Goal: Task Accomplishment & Management: Manage account settings

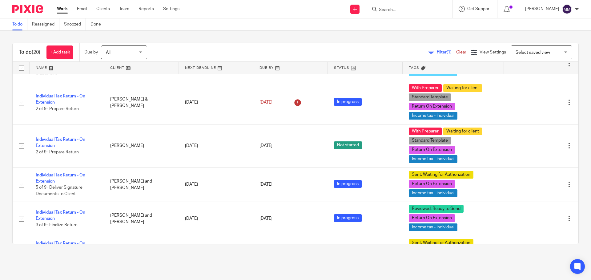
scroll to position [308, 0]
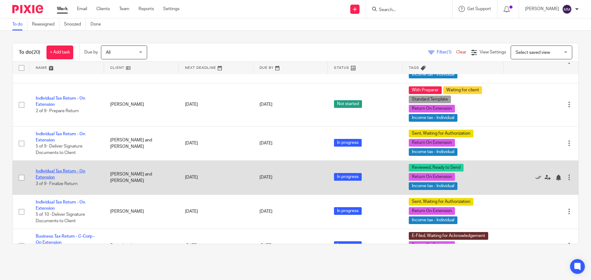
click at [69, 169] on link "Individual Tax Return - On Extension" at bounding box center [61, 174] width 50 height 10
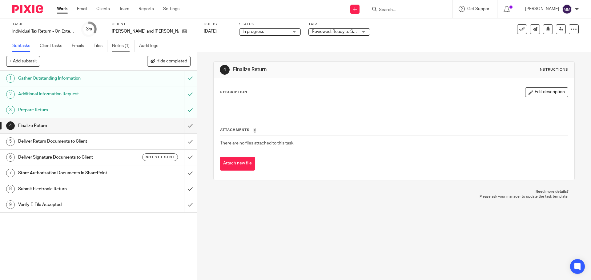
click at [123, 42] on link "Notes (1)" at bounding box center [123, 46] width 22 height 12
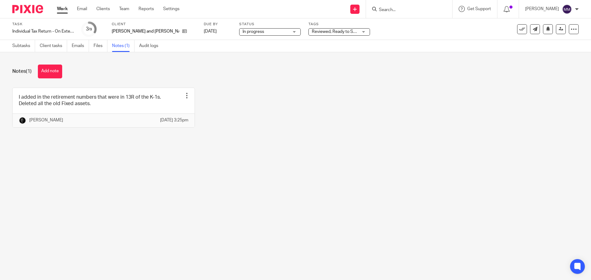
click at [102, 149] on div "Notes (1) Add note I added in the retirement numbers that were in 13R of the K-…" at bounding box center [295, 100] width 591 height 97
click at [21, 45] on link "Subtasks" at bounding box center [23, 46] width 23 height 12
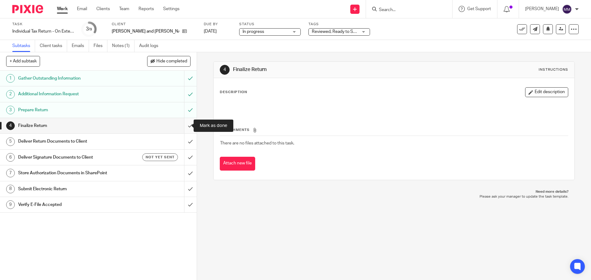
click at [183, 126] on input "submit" at bounding box center [98, 125] width 197 height 15
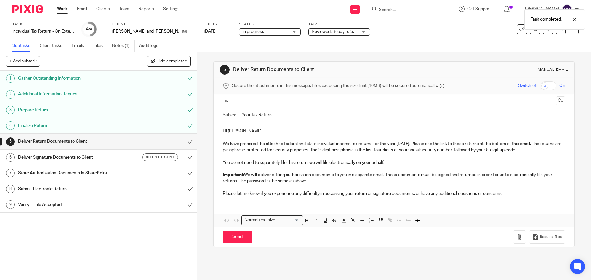
click at [330, 178] on p "Important: We will deliver e-filing authorization documents to you in a separat…" at bounding box center [394, 178] width 342 height 13
click at [324, 185] on p at bounding box center [394, 188] width 342 height 6
click at [324, 183] on p "Important: We will deliver e-filing authorization documents to you in a separat…" at bounding box center [394, 178] width 342 height 13
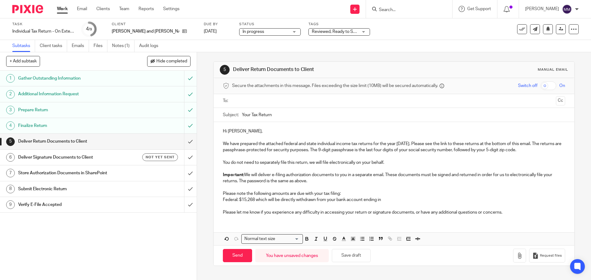
click at [385, 197] on p "Federal: $15,268 which will be directly withdrawn from your bank account ending…" at bounding box center [394, 200] width 342 height 6
click at [398, 198] on p "Federal: $15,268 which will be directly withdrawn from your bank account ending…" at bounding box center [394, 200] width 342 height 6
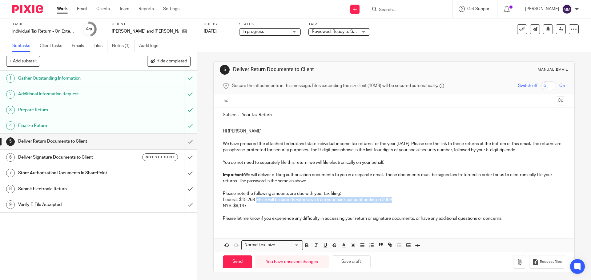
drag, startPoint x: 256, startPoint y: 199, endPoint x: 393, endPoint y: 199, distance: 137.3
click at [393, 199] on p "Federal: $15,268 which will be directly withdrawn from your bank account ending…" at bounding box center [394, 200] width 342 height 6
copy p "which will be directly withdrawn from your bank account ending in 5069"
click at [253, 201] on p "Federal: $15,268 which will be directly withdrawn from your bank account ending…" at bounding box center [394, 200] width 342 height 6
click at [254, 205] on p "NYS: $9,147" at bounding box center [394, 206] width 342 height 6
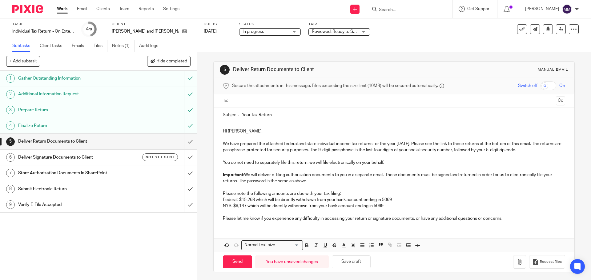
click at [513, 218] on p "Please let me know if you experience any difficulty in accessing your return or…" at bounding box center [394, 219] width 342 height 6
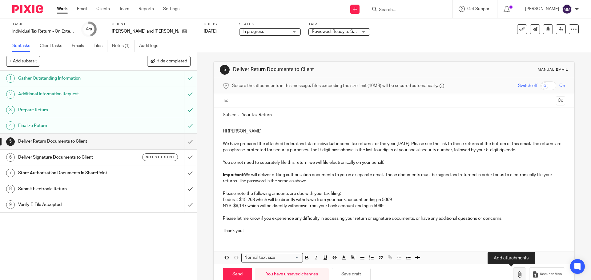
click at [515, 274] on button "button" at bounding box center [519, 275] width 13 height 14
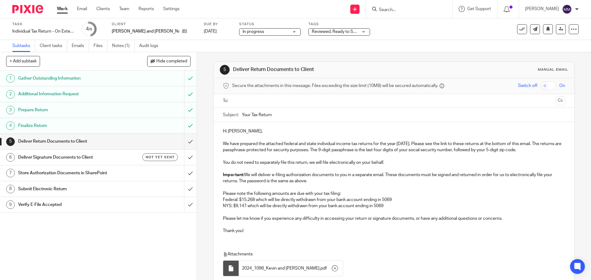
click at [268, 103] on input "text" at bounding box center [393, 101] width 319 height 7
click at [556, 104] on button "Cc" at bounding box center [560, 101] width 9 height 9
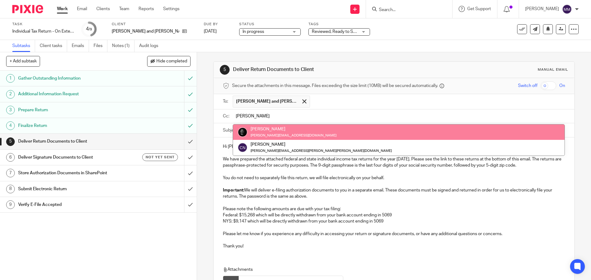
type input "chris"
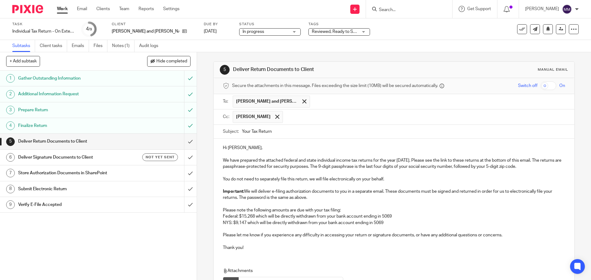
drag, startPoint x: 248, startPoint y: 131, endPoint x: 226, endPoint y: 130, distance: 22.5
click at [226, 130] on div "Subject: Your Tax Return" at bounding box center [394, 132] width 342 height 14
click at [289, 136] on input "2024 Tax Return" at bounding box center [403, 132] width 323 height 14
type input "2024 Tax Return - Kevin and Maria Balys"
click at [541, 85] on input "checkbox" at bounding box center [549, 86] width 16 height 9
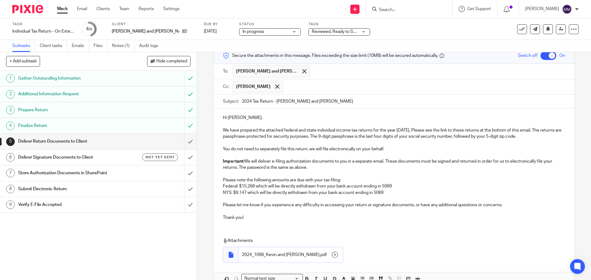
scroll to position [65, 0]
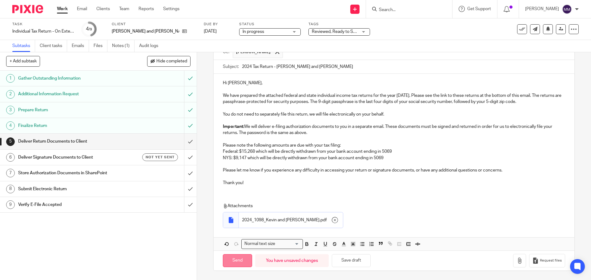
click at [241, 258] on input "Send" at bounding box center [237, 261] width 29 height 13
checkbox input "false"
type input "Sent"
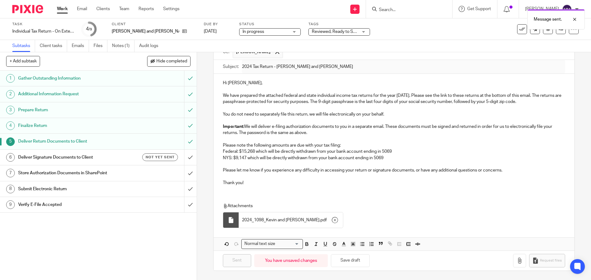
click at [105, 156] on h1 "Deliver Signature Documents to Client" at bounding box center [71, 157] width 107 height 9
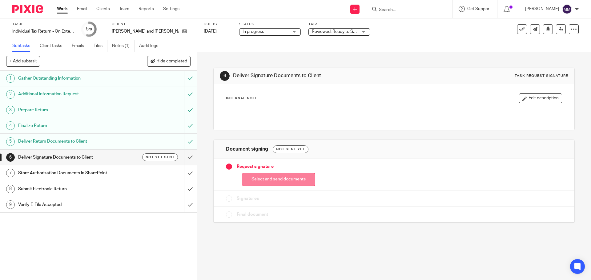
click at [285, 181] on button "Select and send documents" at bounding box center [278, 179] width 73 height 13
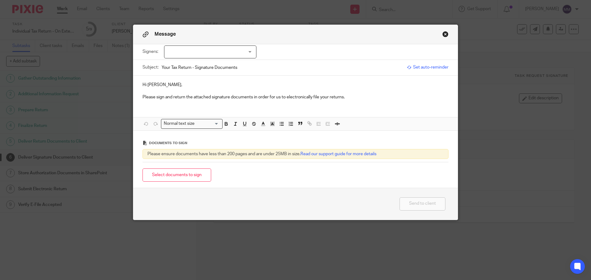
click at [248, 53] on div at bounding box center [210, 52] width 92 height 13
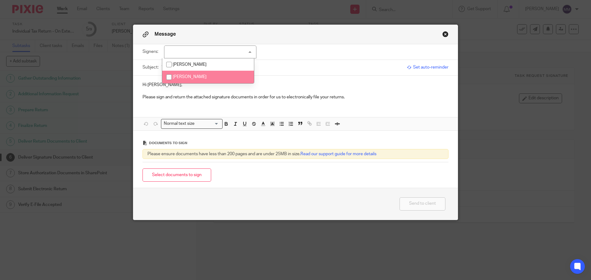
click at [230, 76] on li "[PERSON_NAME]" at bounding box center [208, 77] width 92 height 13
checkbox input "true"
click at [331, 71] on input "Your Tax Return - Signature Documents" at bounding box center [283, 68] width 242 height 14
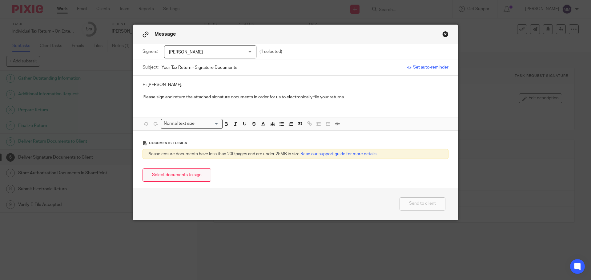
click at [195, 176] on button "Select documents to sign" at bounding box center [177, 175] width 69 height 13
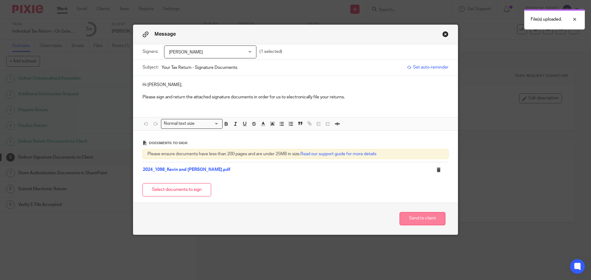
click at [416, 220] on button "Send to client" at bounding box center [423, 218] width 46 height 13
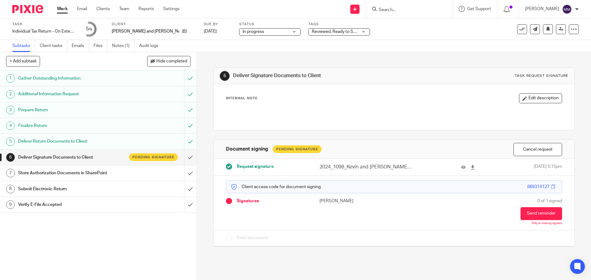
click at [329, 34] on span "Reviewed, Ready to Send + 2" at bounding box center [335, 32] width 46 height 6
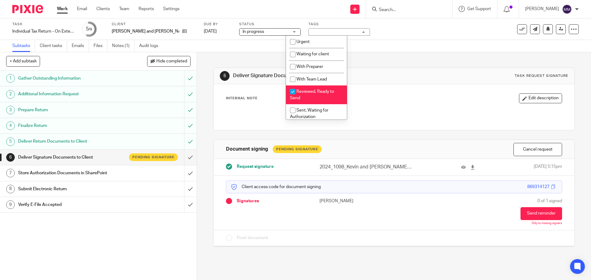
click at [326, 92] on span "Reviewed, Ready to Send" at bounding box center [312, 95] width 44 height 11
checkbox input "false"
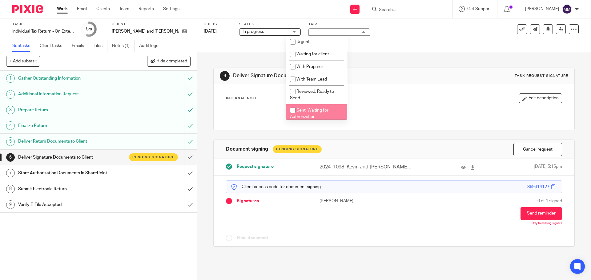
click at [324, 111] on span "Sent, Waiting for Authorization" at bounding box center [309, 113] width 38 height 11
checkbox input "true"
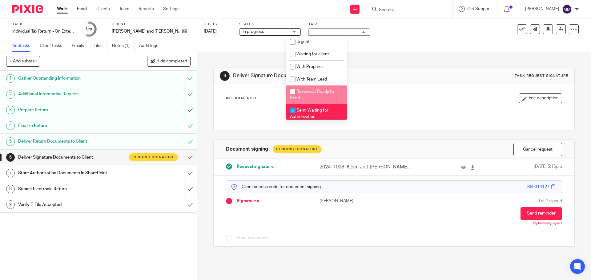
click at [456, 50] on div "Subtasks Client tasks Emails Files Notes (1) Audit logs" at bounding box center [295, 46] width 591 height 12
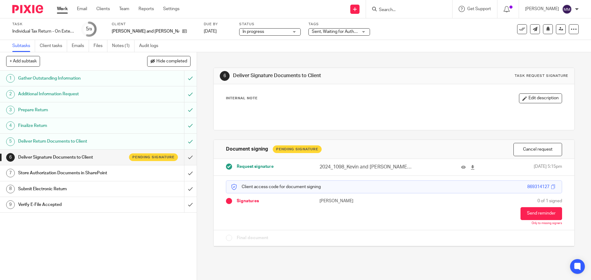
click at [59, 12] on link "Work" at bounding box center [62, 9] width 11 height 6
click at [58, 7] on link "Work" at bounding box center [62, 9] width 11 height 6
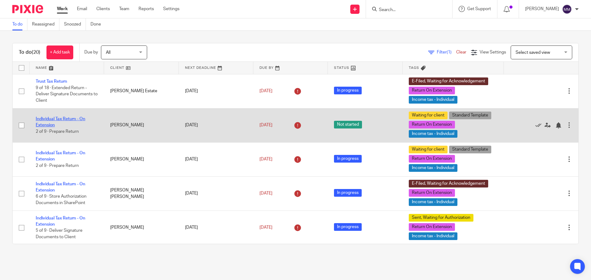
click at [79, 119] on link "Individual Tax Return - On Extension" at bounding box center [61, 122] width 50 height 10
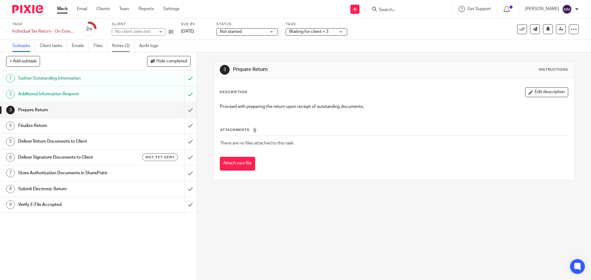
click at [119, 46] on link "Notes (2)" at bounding box center [123, 46] width 22 height 12
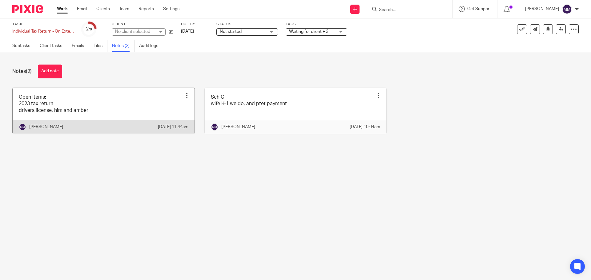
click at [92, 106] on link at bounding box center [104, 111] width 182 height 46
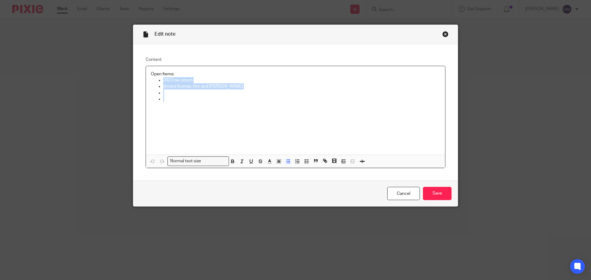
drag, startPoint x: 192, startPoint y: 97, endPoint x: 156, endPoint y: 82, distance: 38.6
click at [156, 82] on ul "2023 tax return drivers license, him and amber" at bounding box center [295, 89] width 289 height 25
click at [438, 192] on input "Save" at bounding box center [437, 193] width 29 height 13
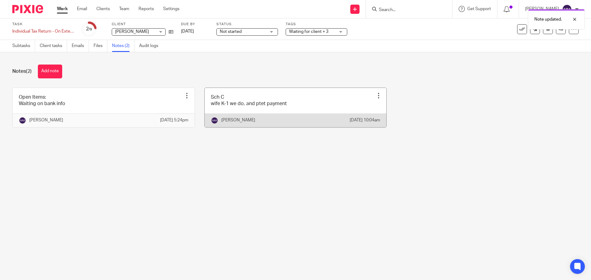
click at [376, 95] on div at bounding box center [379, 96] width 6 height 6
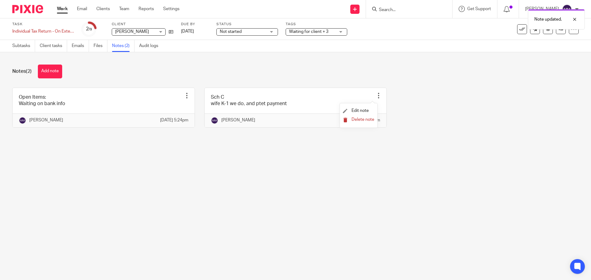
click at [356, 121] on span "Delete note" at bounding box center [363, 120] width 23 height 4
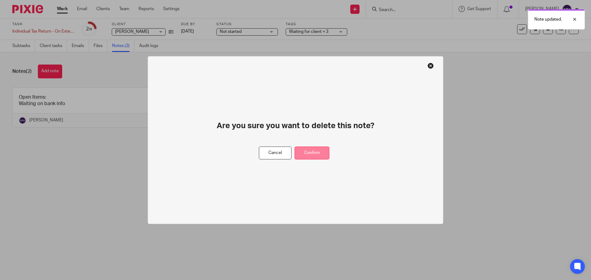
click at [311, 147] on div "Are you sure you want to delete this note? Cancel Confirm" at bounding box center [296, 140] width 296 height 168
click at [313, 152] on button "Confirm" at bounding box center [312, 153] width 35 height 13
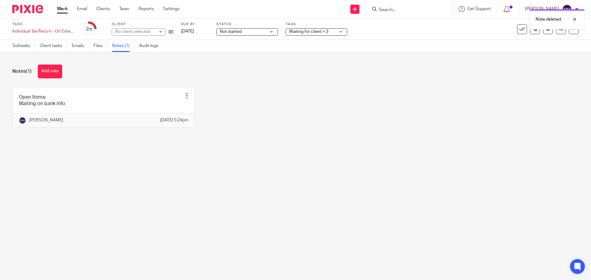
click at [284, 89] on div "Open Items: Waiting on bank info Edit note Delete note [PERSON_NAME] [DATE] 5:2…" at bounding box center [291, 112] width 576 height 49
drag, startPoint x: 321, startPoint y: 34, endPoint x: 321, endPoint y: 37, distance: 3.4
click at [321, 34] on span "Waiting for client + 3" at bounding box center [308, 32] width 39 height 4
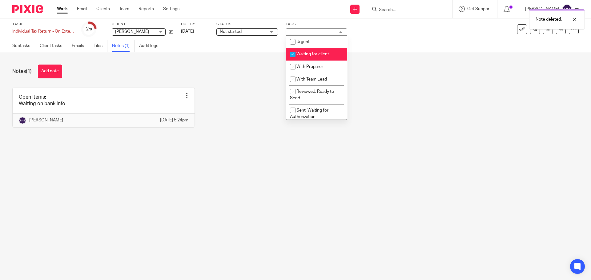
click at [312, 55] on span "Waiting for client" at bounding box center [313, 54] width 33 height 4
checkbox input "false"
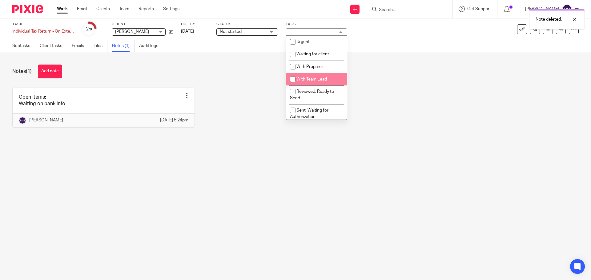
click at [308, 78] on span "With Team Lead" at bounding box center [312, 79] width 30 height 4
checkbox input "true"
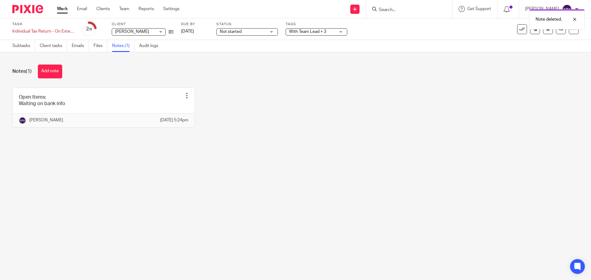
click at [412, 67] on div "Notes (1) Add note" at bounding box center [295, 72] width 567 height 14
click at [559, 30] on link at bounding box center [561, 29] width 10 height 10
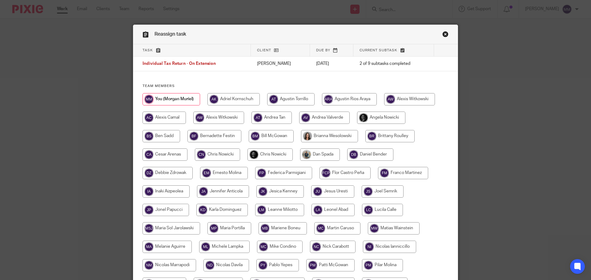
click at [260, 155] on input "radio" at bounding box center [270, 155] width 45 height 12
radio input "true"
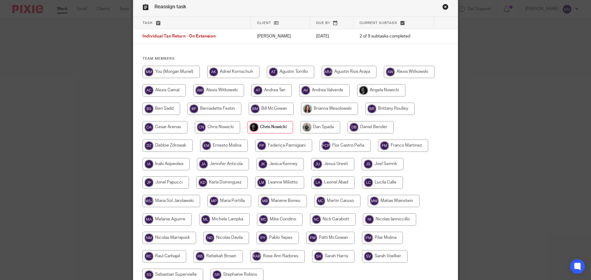
scroll to position [85, 0]
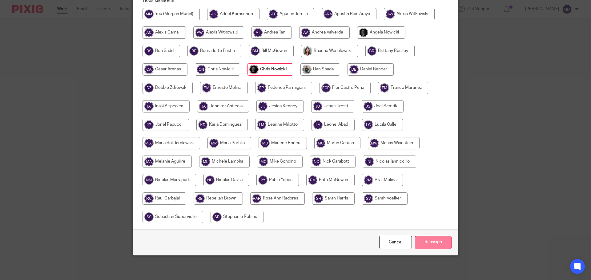
click at [427, 246] on input "Reassign" at bounding box center [433, 242] width 37 height 13
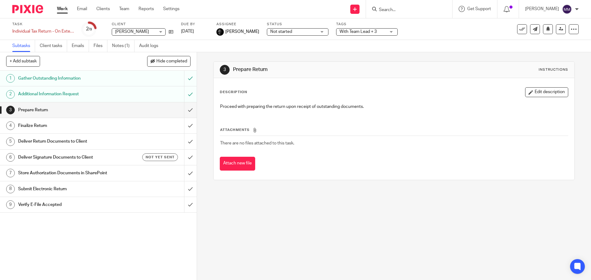
click at [65, 11] on link "Work" at bounding box center [62, 9] width 11 height 6
